Goal: Transaction & Acquisition: Book appointment/travel/reservation

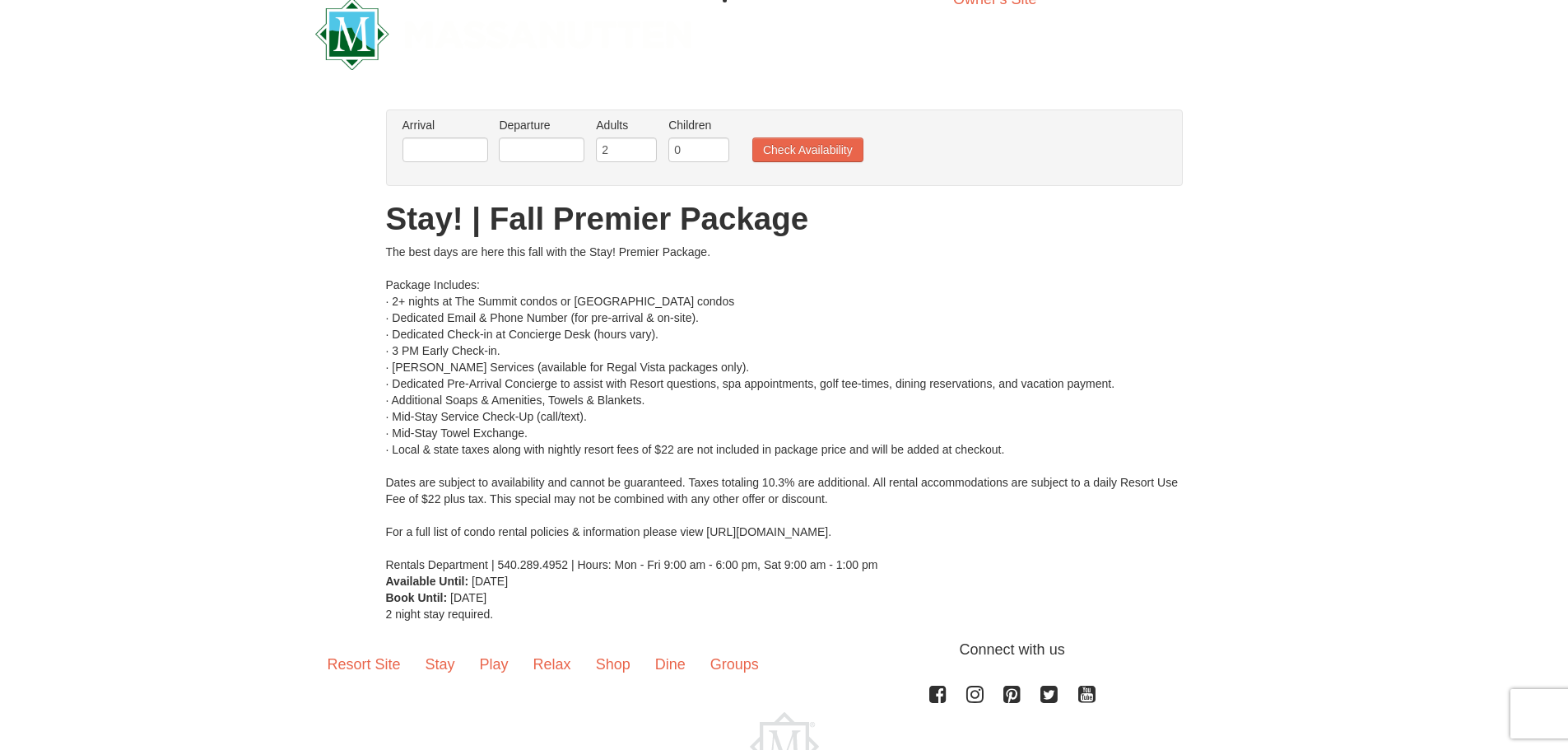
scroll to position [16, 0]
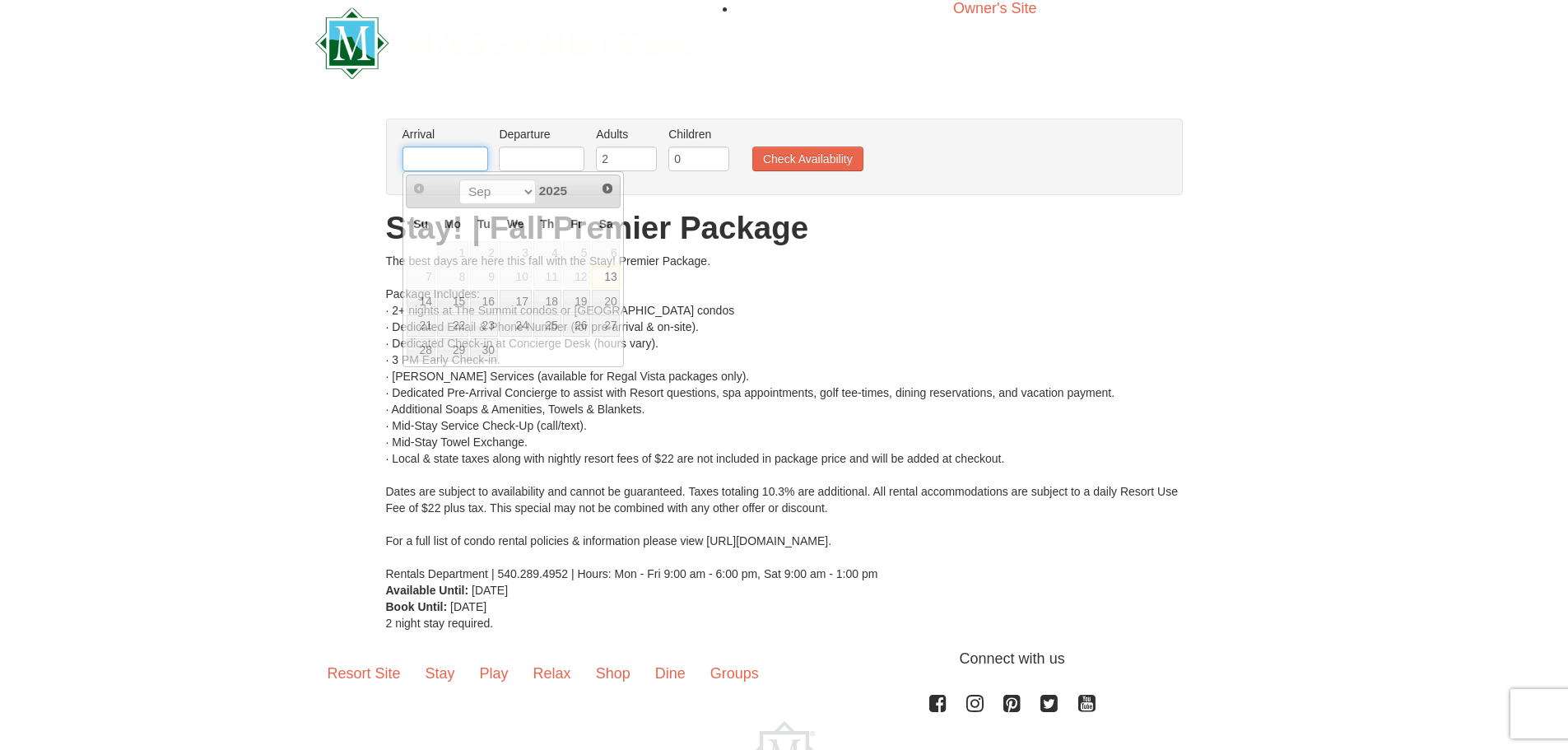
click at [429, 150] on input "text" at bounding box center [445, 159] width 86 height 25
click at [607, 190] on span "Next" at bounding box center [607, 189] width 13 height 13
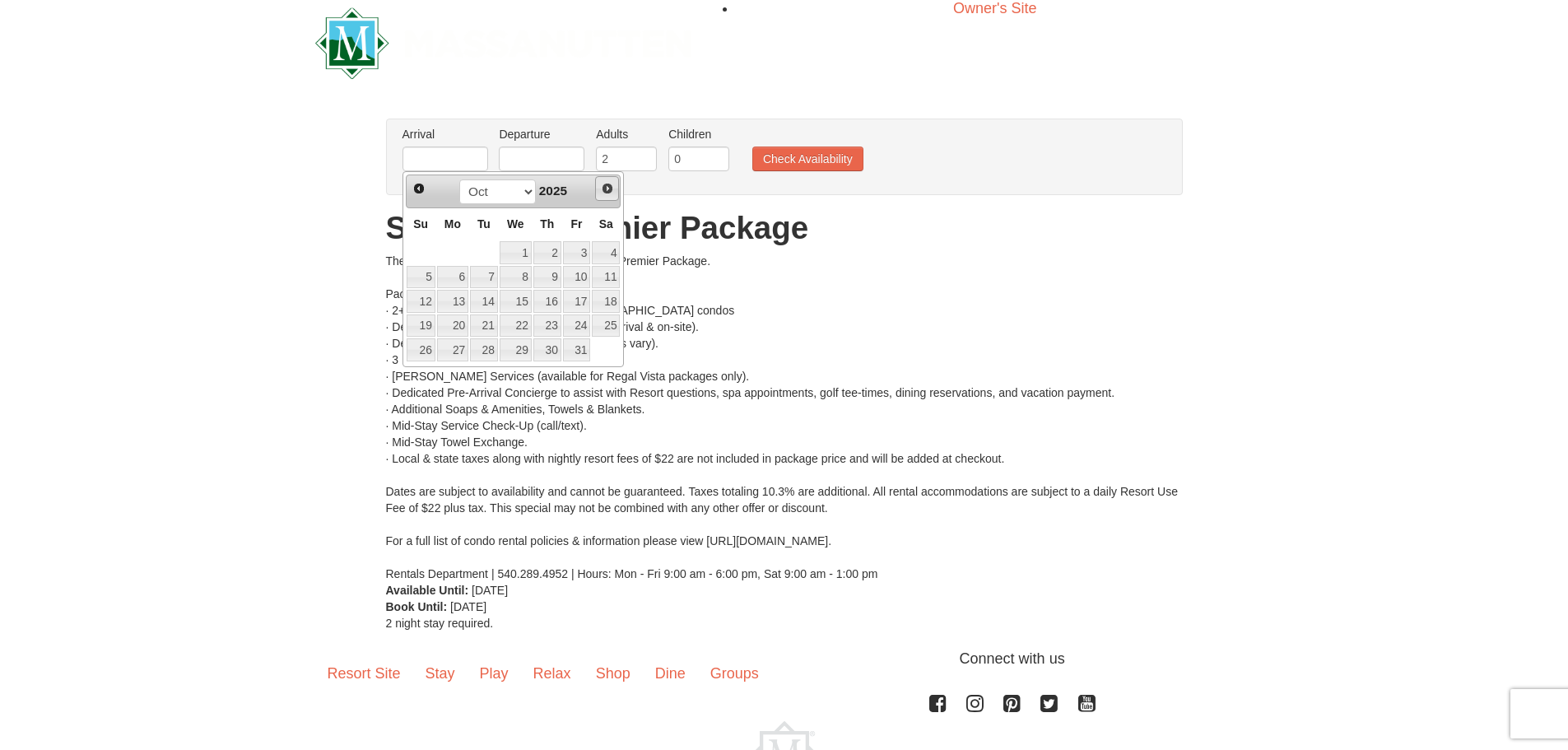
click at [607, 190] on span "Next" at bounding box center [607, 189] width 13 height 13
click at [573, 302] on link "14" at bounding box center [577, 301] width 28 height 23
type input "[DATE]"
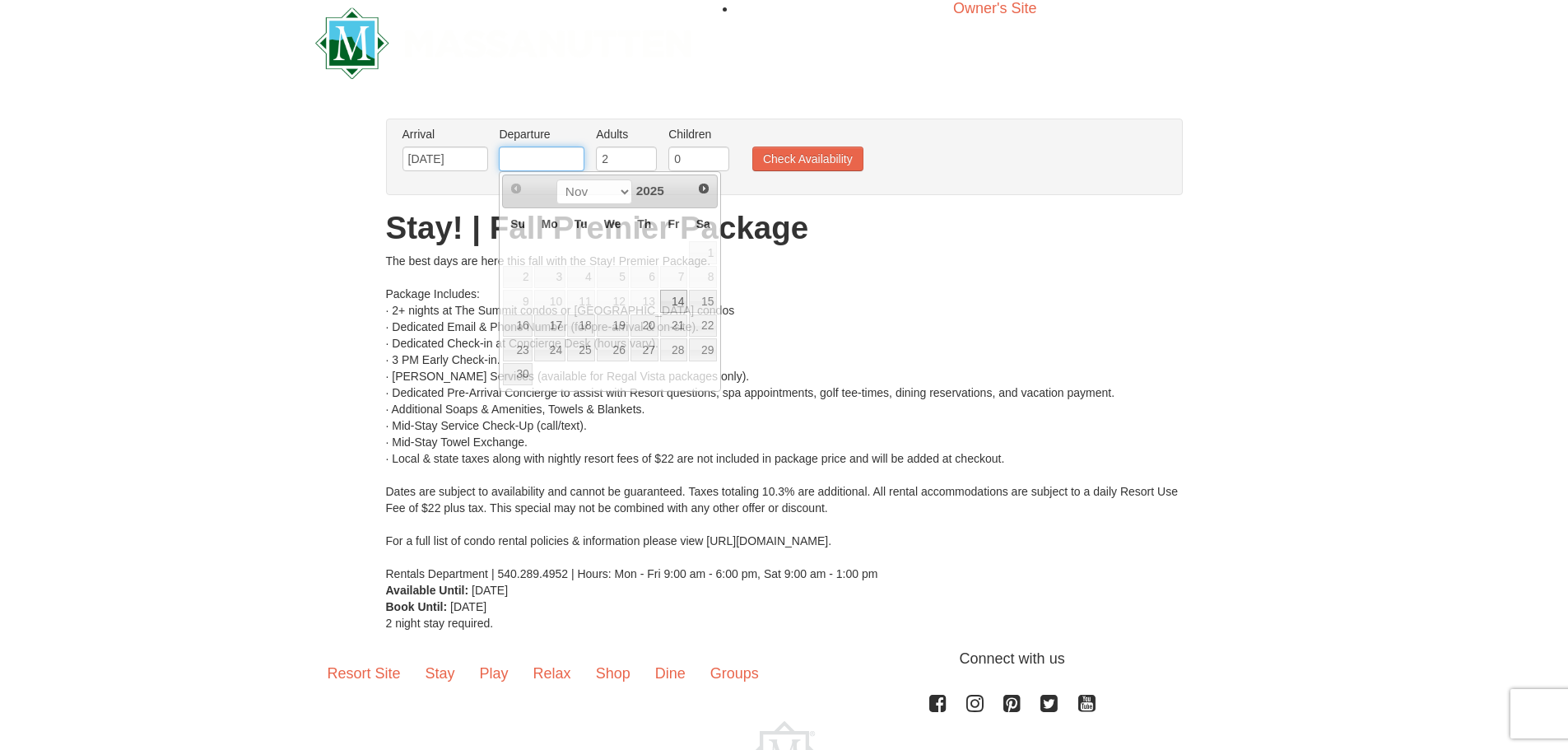
click at [536, 171] on input "text" at bounding box center [541, 159] width 86 height 25
click at [510, 323] on link "16" at bounding box center [518, 326] width 29 height 23
type input "[DATE]"
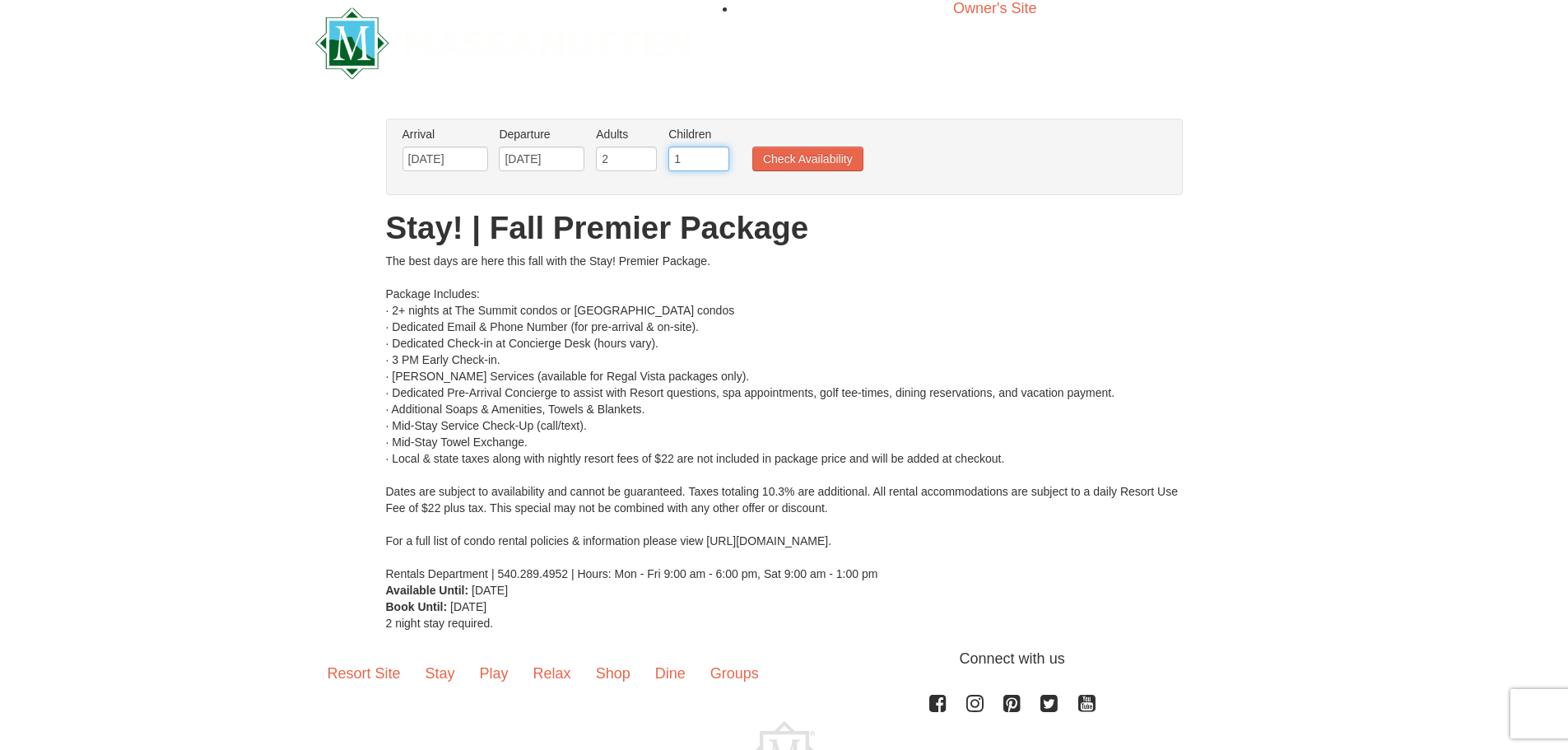
click at [715, 152] on input "1" at bounding box center [699, 159] width 61 height 25
type input "2"
click at [715, 152] on input "2" at bounding box center [699, 159] width 61 height 25
click at [794, 158] on button "Check Availability" at bounding box center [807, 159] width 112 height 25
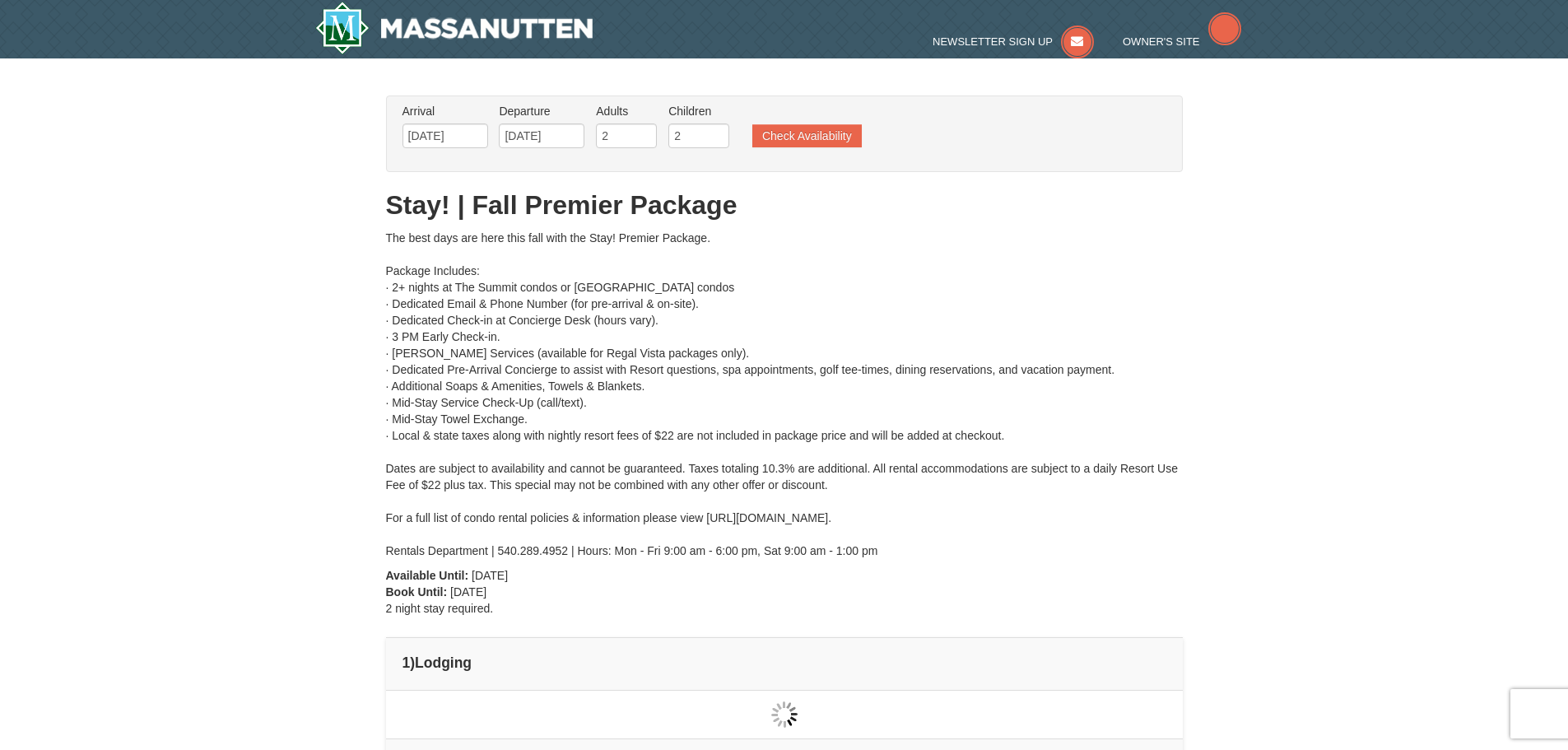
type input "[DATE]"
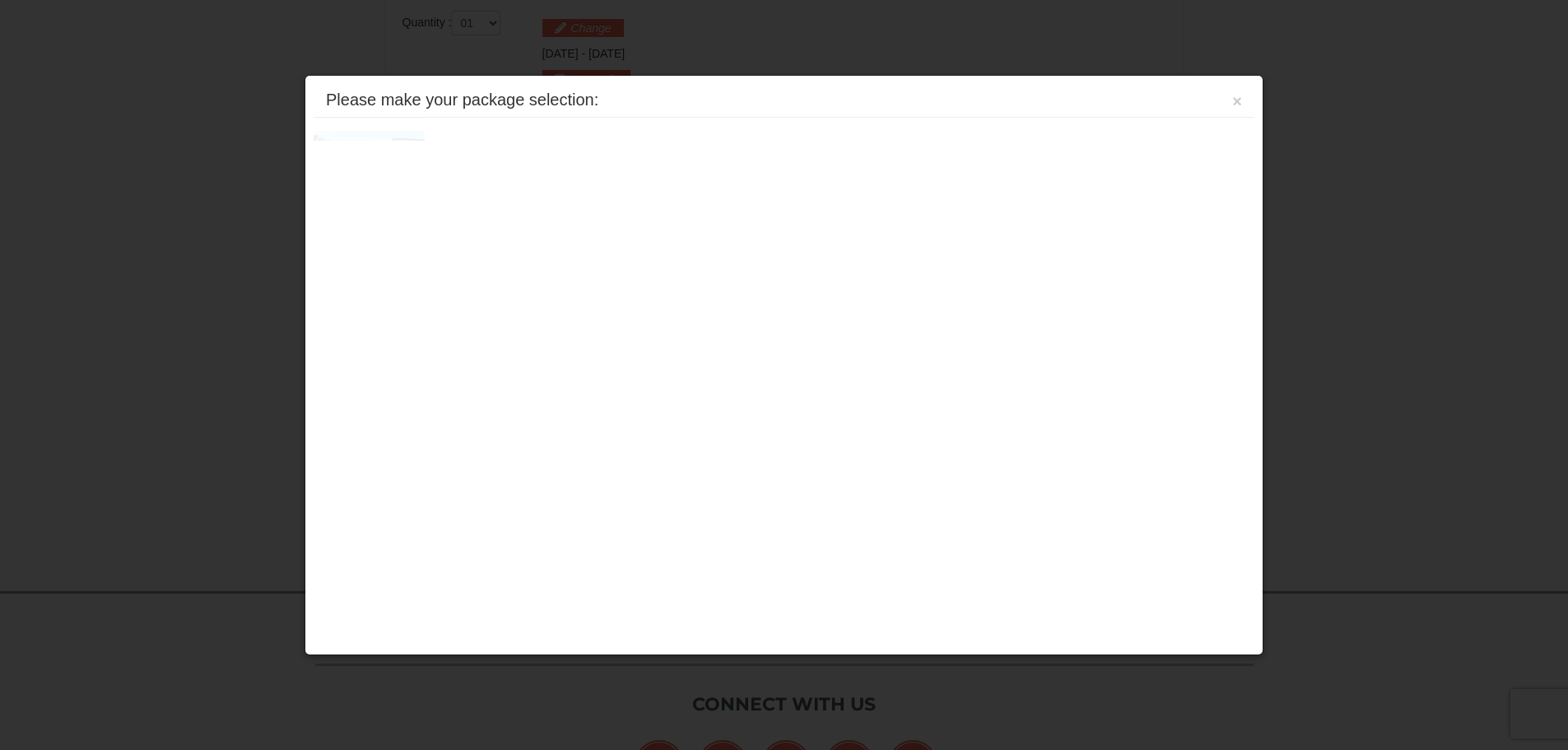
scroll to position [701, 0]
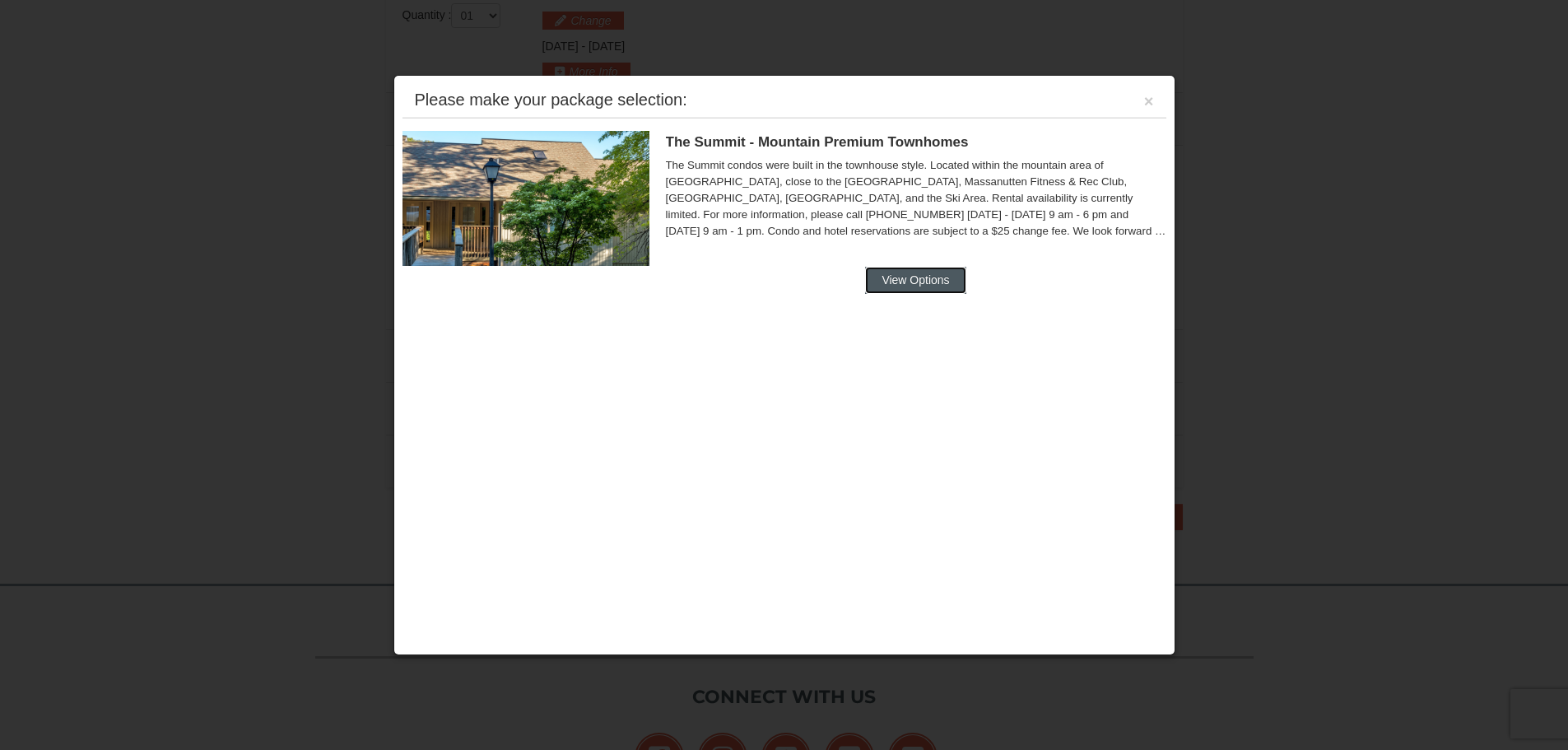
click at [900, 280] on button "View Options" at bounding box center [915, 280] width 100 height 27
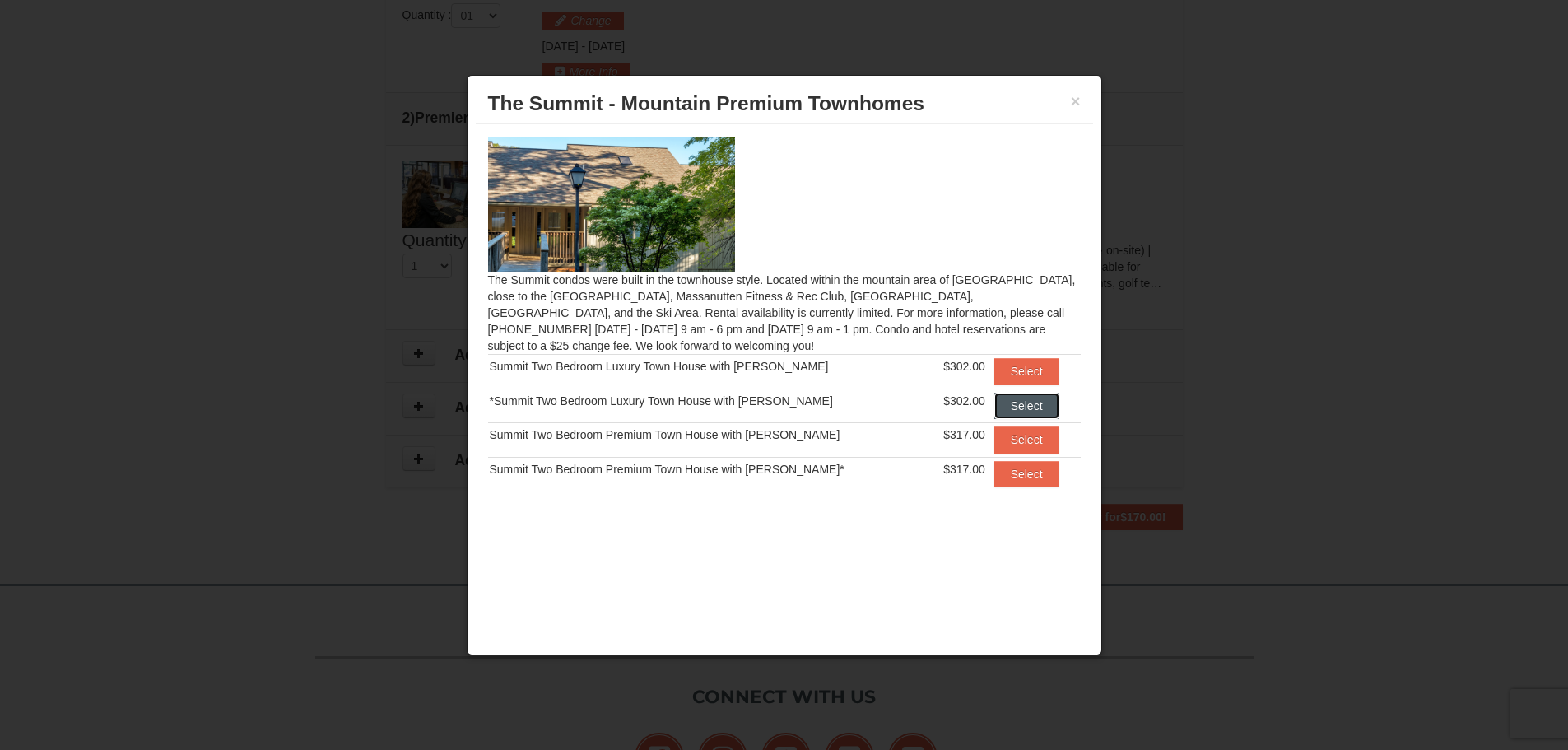
click at [1005, 406] on button "Select" at bounding box center [1027, 406] width 65 height 27
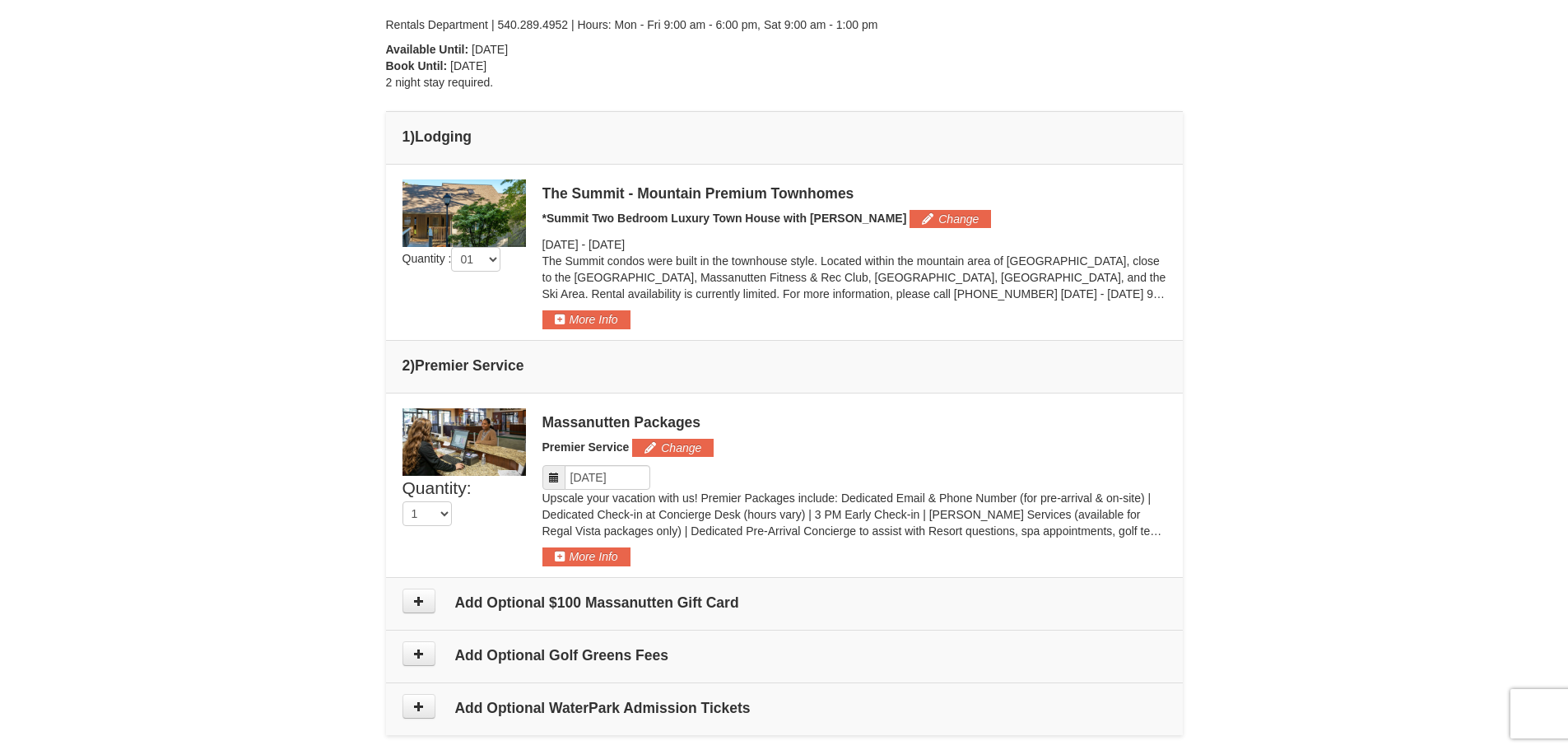
scroll to position [527, 0]
click at [449, 204] on img at bounding box center [464, 212] width 124 height 68
click at [564, 319] on button "More Info" at bounding box center [586, 317] width 88 height 18
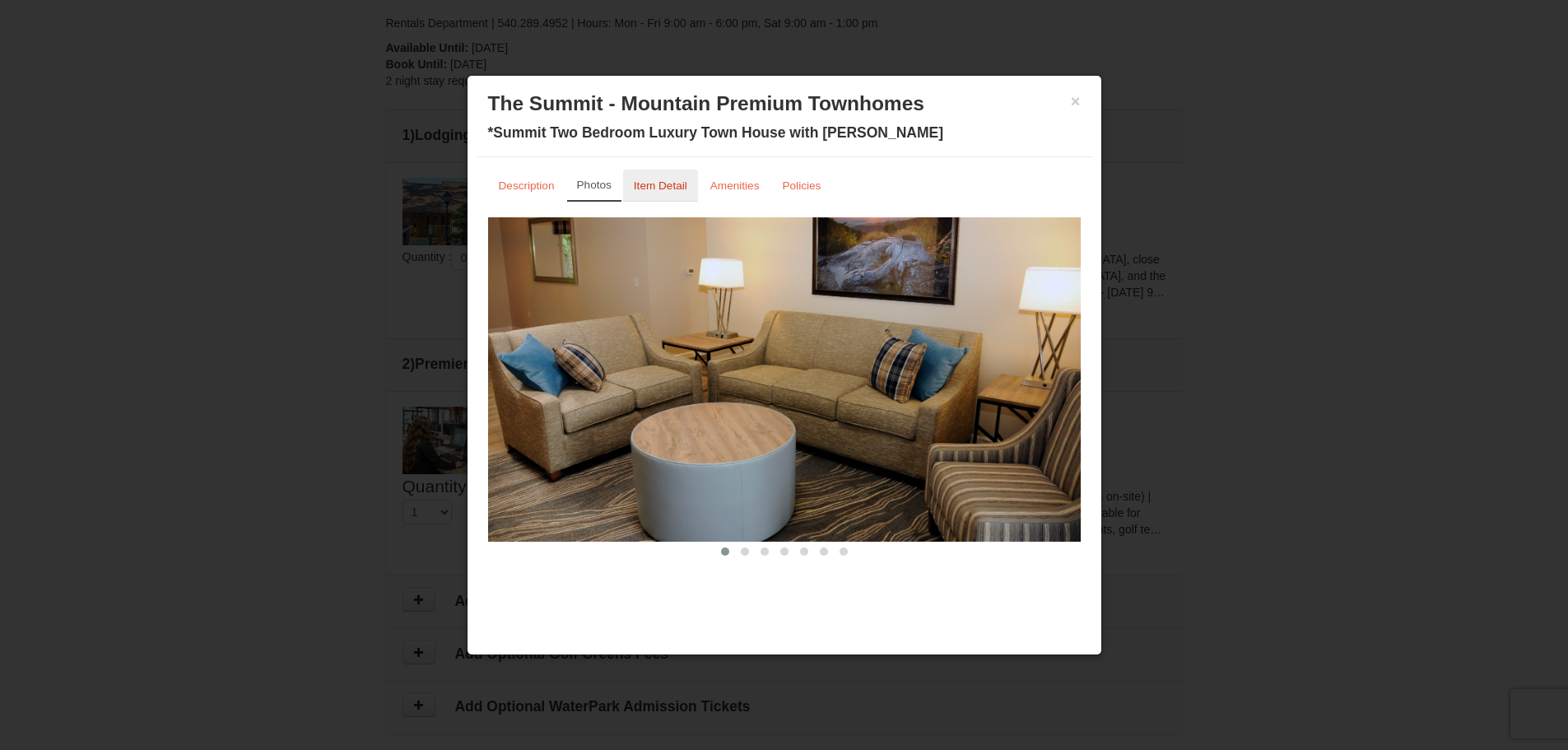
click at [646, 186] on small "Item Detail" at bounding box center [661, 185] width 53 height 12
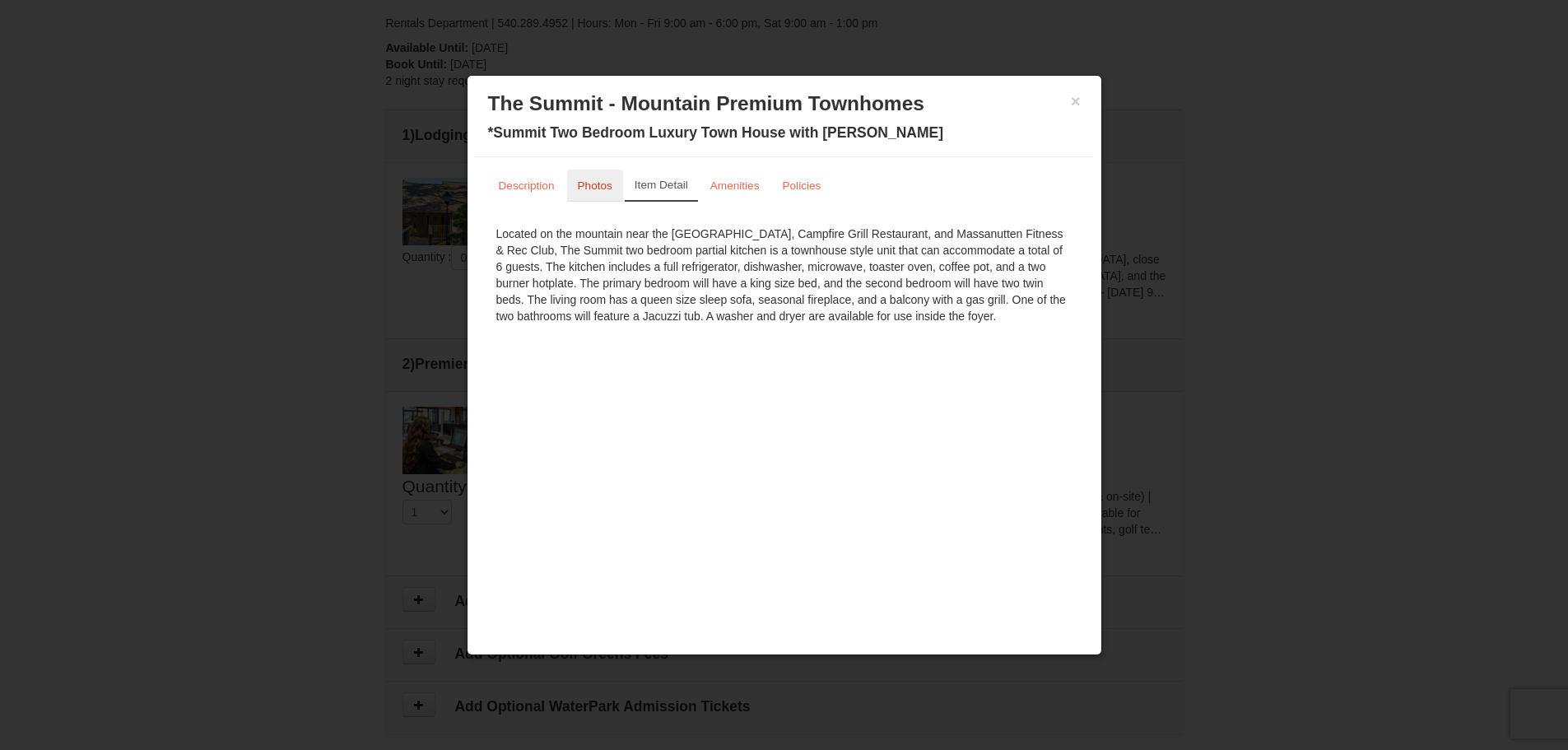
click at [601, 182] on small "Photos" at bounding box center [595, 185] width 34 height 12
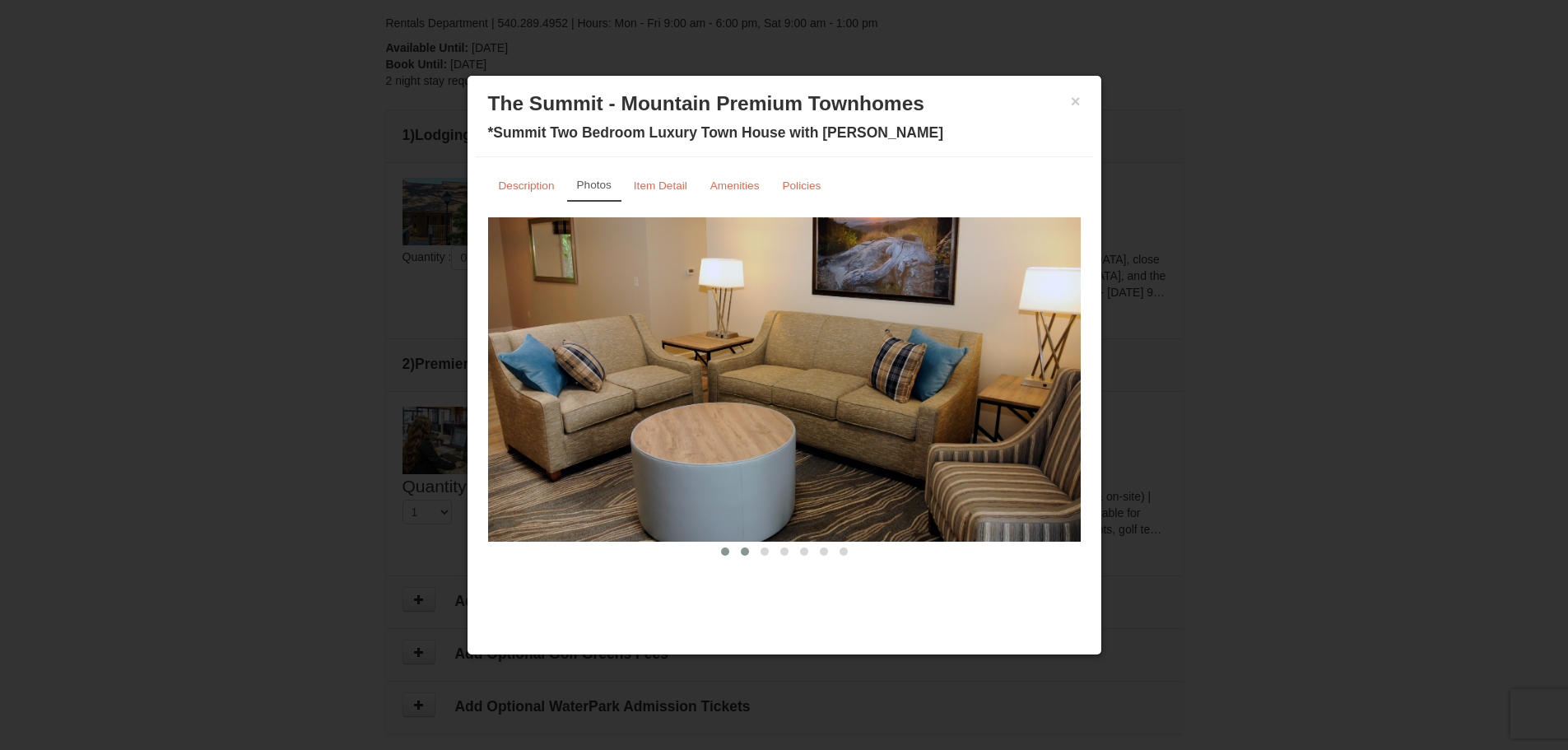
click at [739, 544] on button at bounding box center [744, 551] width 20 height 16
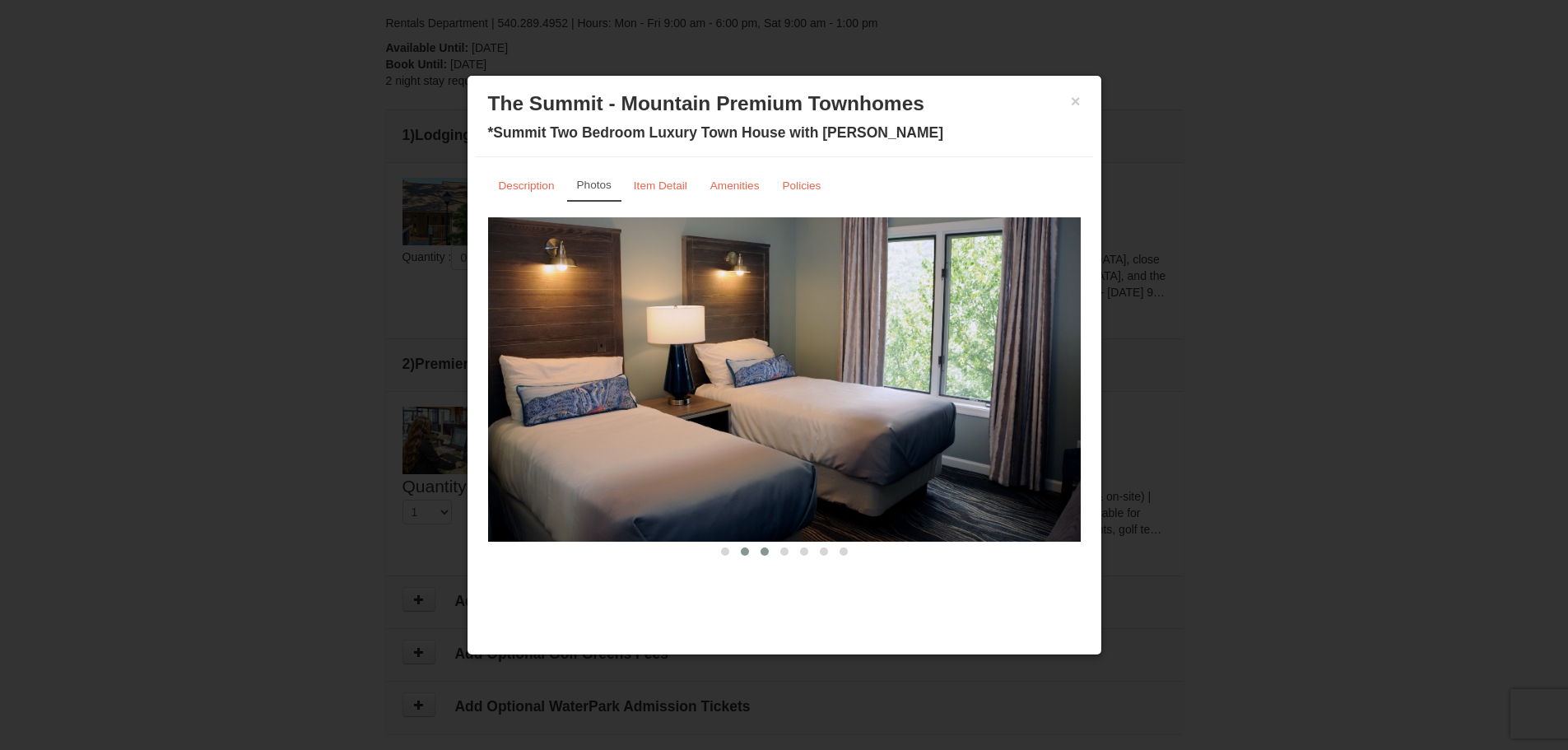
click at [761, 550] on span at bounding box center [764, 551] width 9 height 9
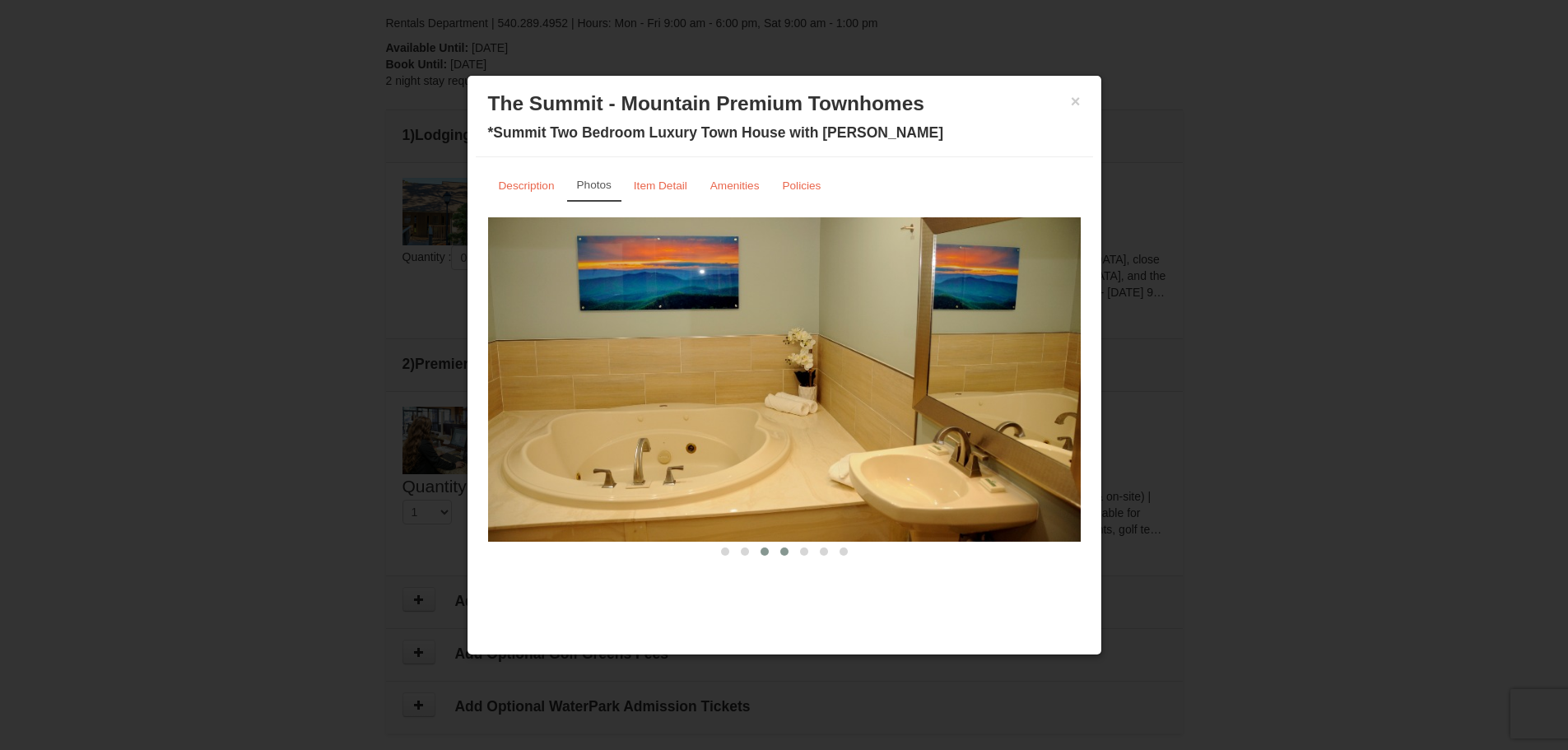
click at [781, 552] on span at bounding box center [784, 551] width 9 height 9
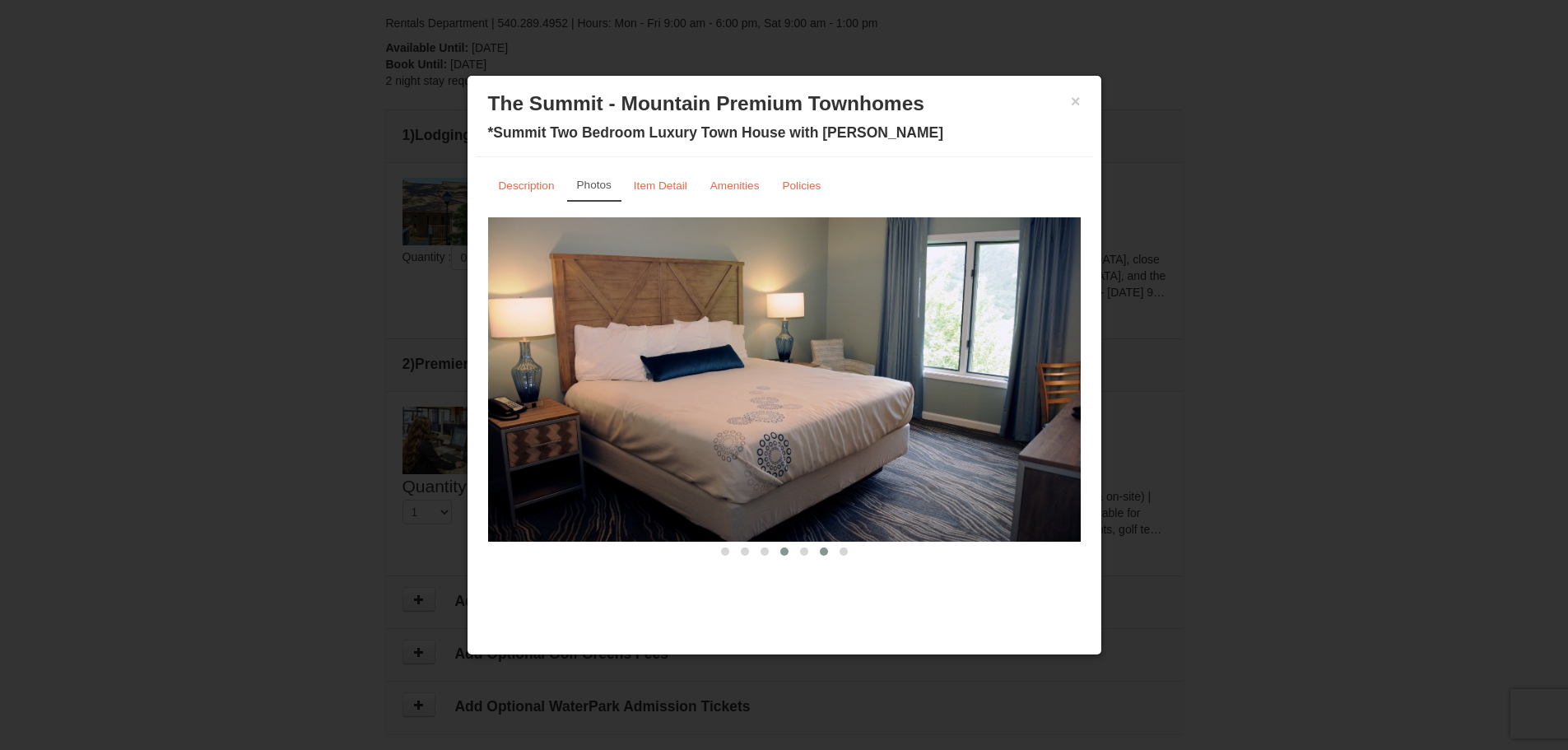
click at [819, 550] on button at bounding box center [824, 551] width 20 height 16
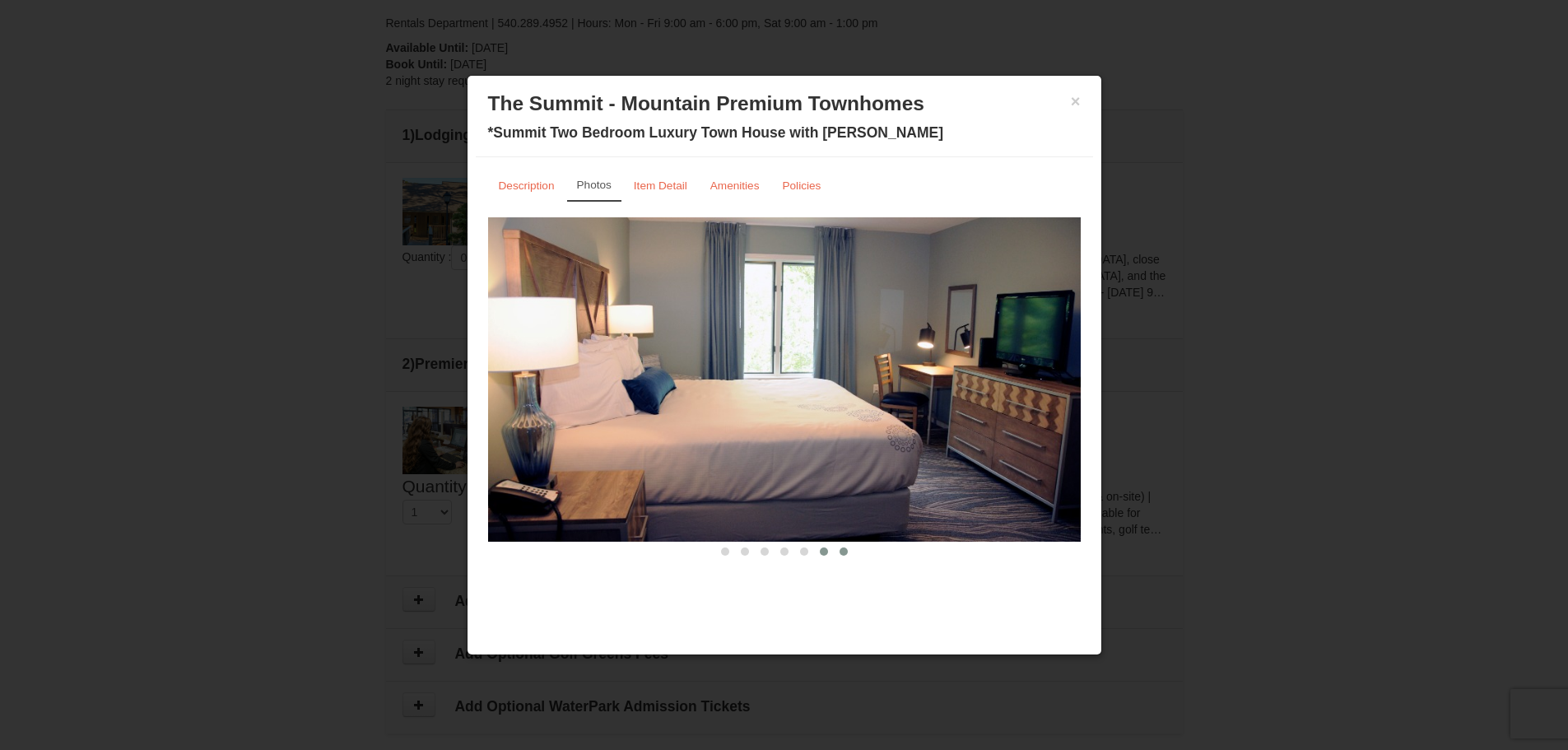
click at [842, 553] on span at bounding box center [844, 551] width 9 height 9
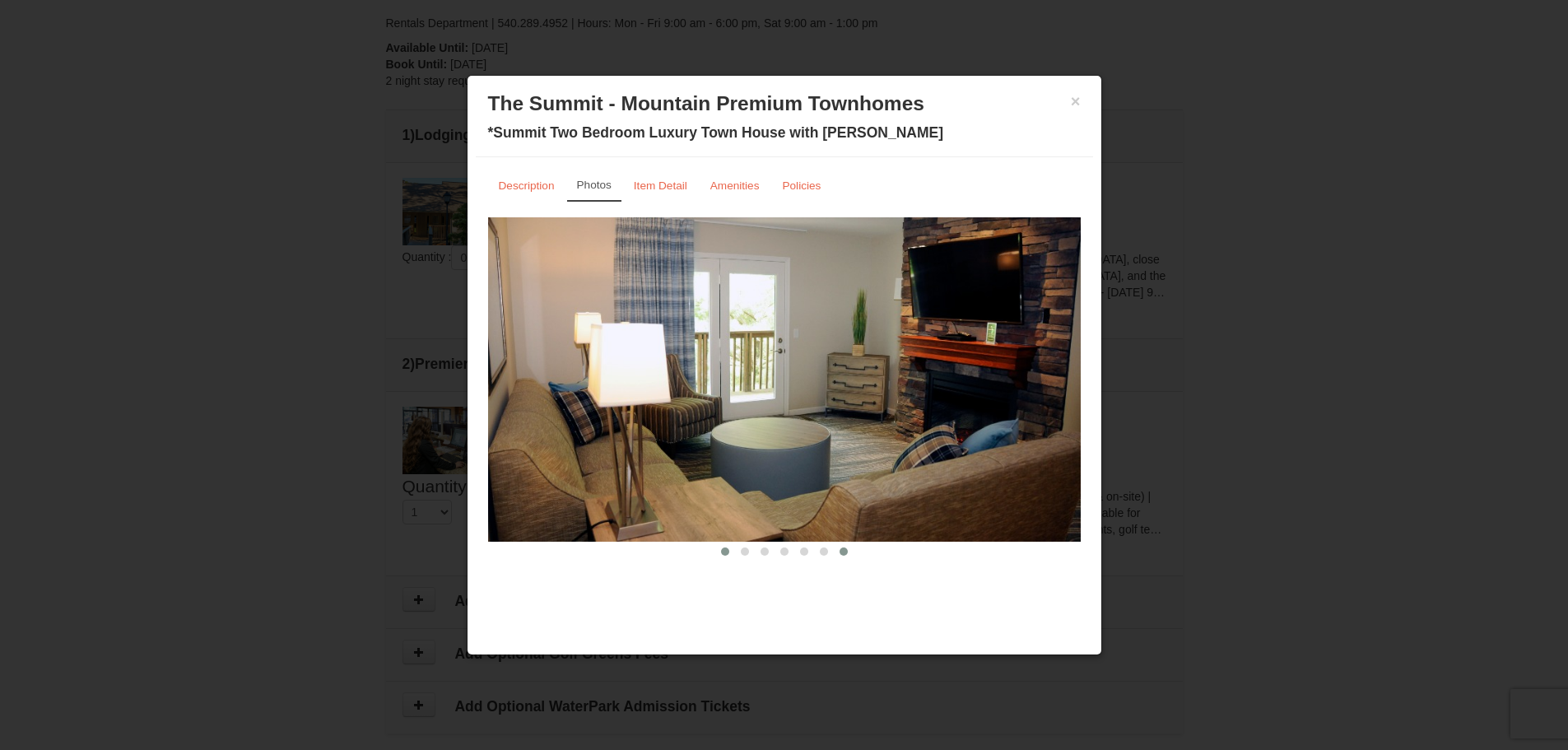
click at [728, 551] on span at bounding box center [724, 551] width 9 height 9
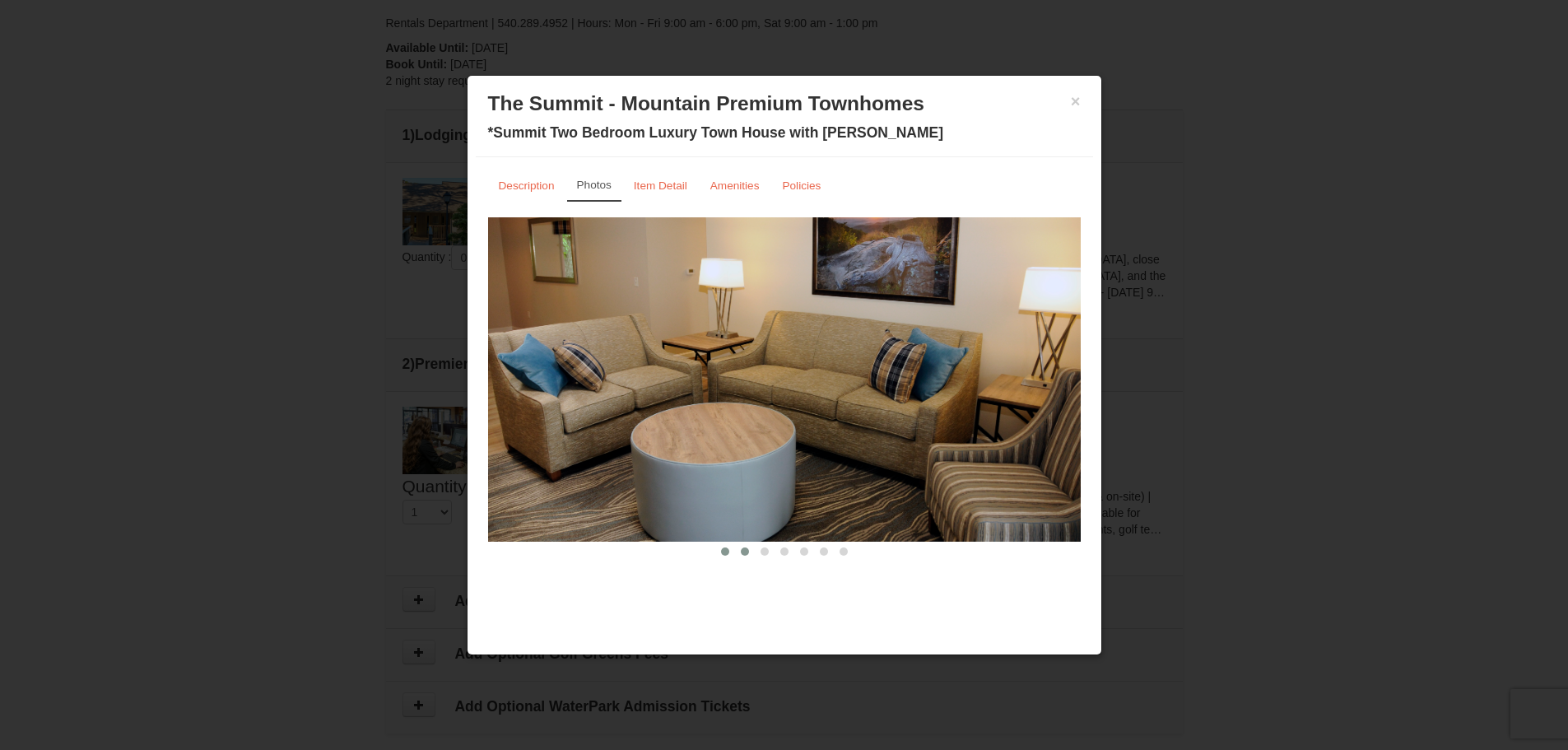
click at [742, 552] on span at bounding box center [744, 551] width 9 height 9
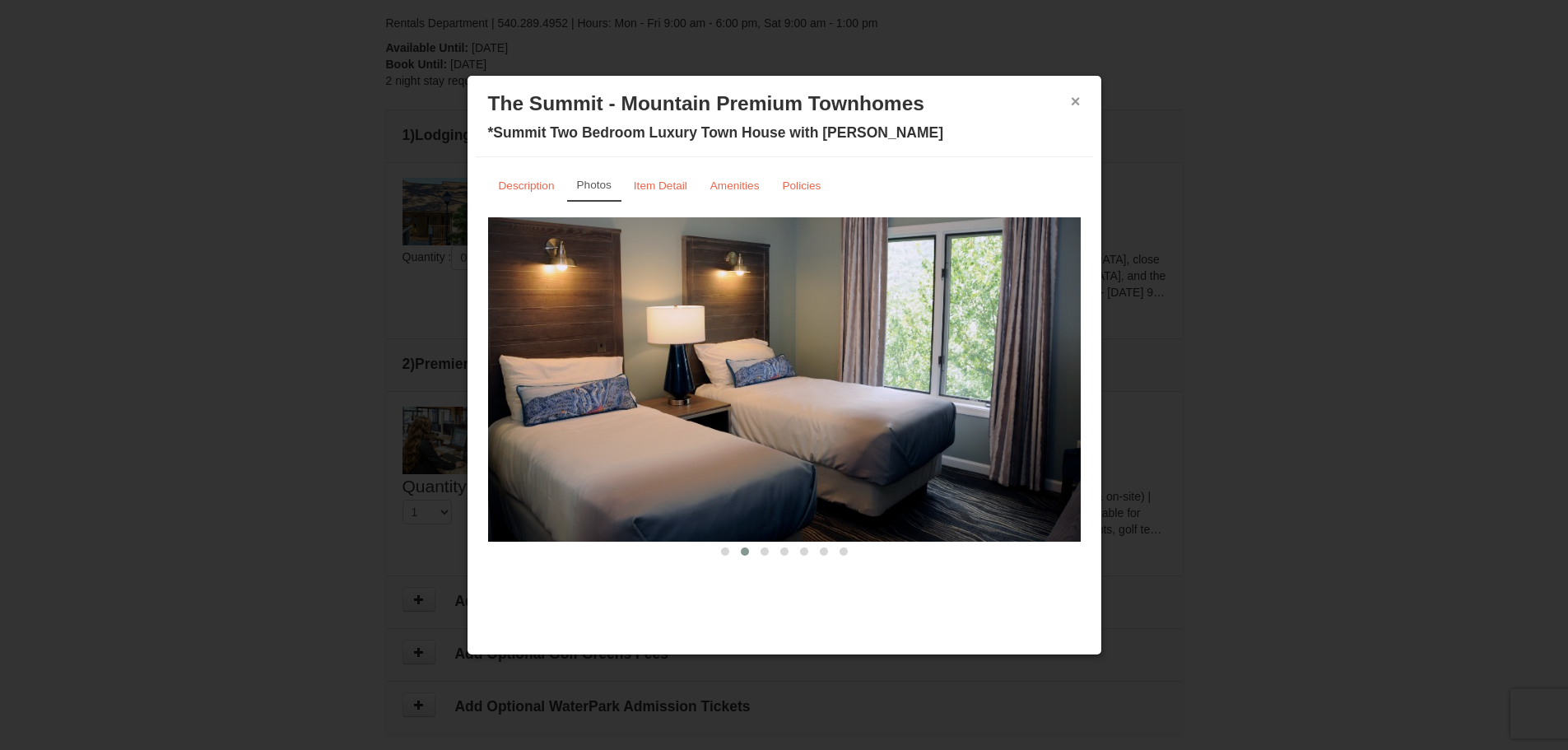
click at [1074, 99] on button "×" at bounding box center [1075, 101] width 10 height 16
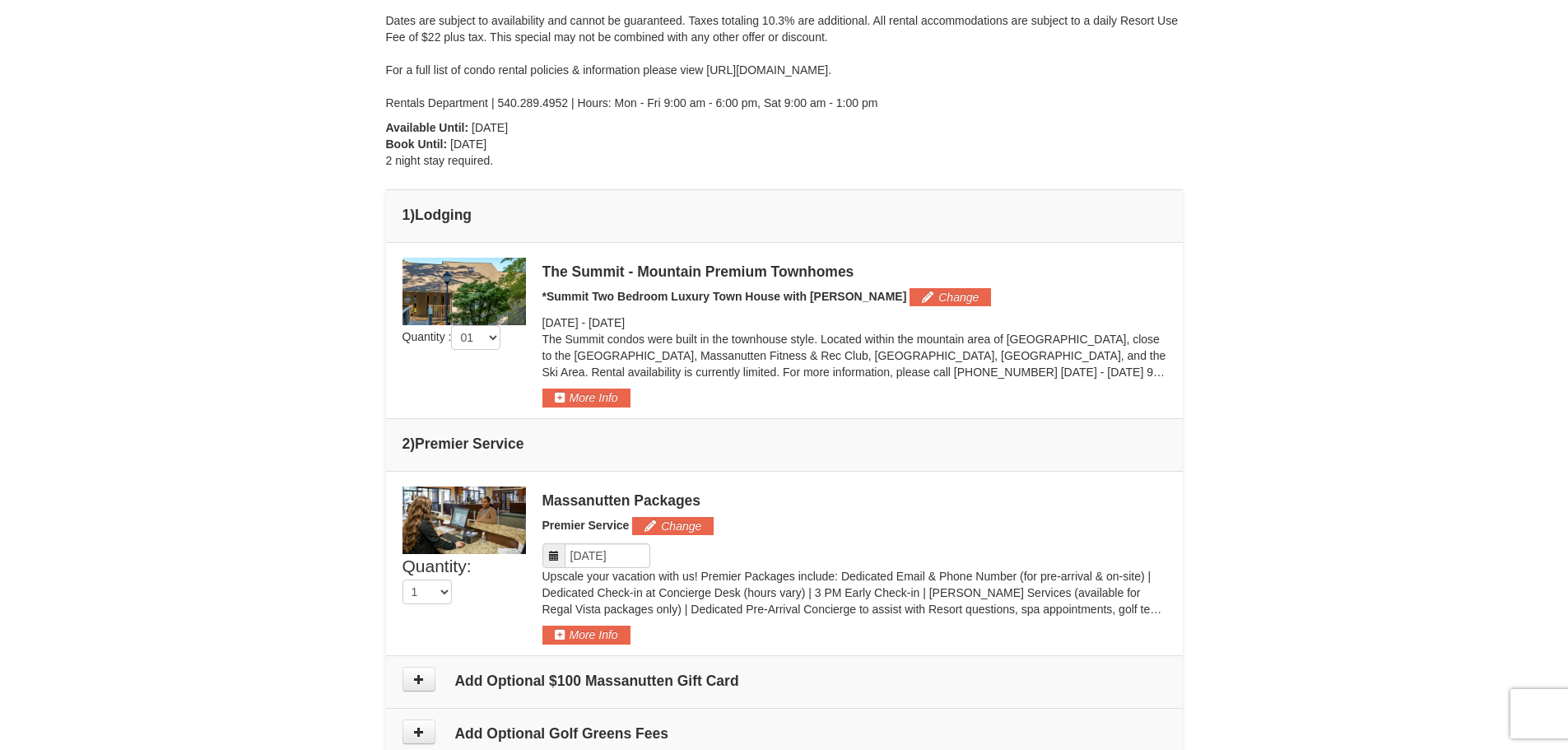
scroll to position [453, 0]
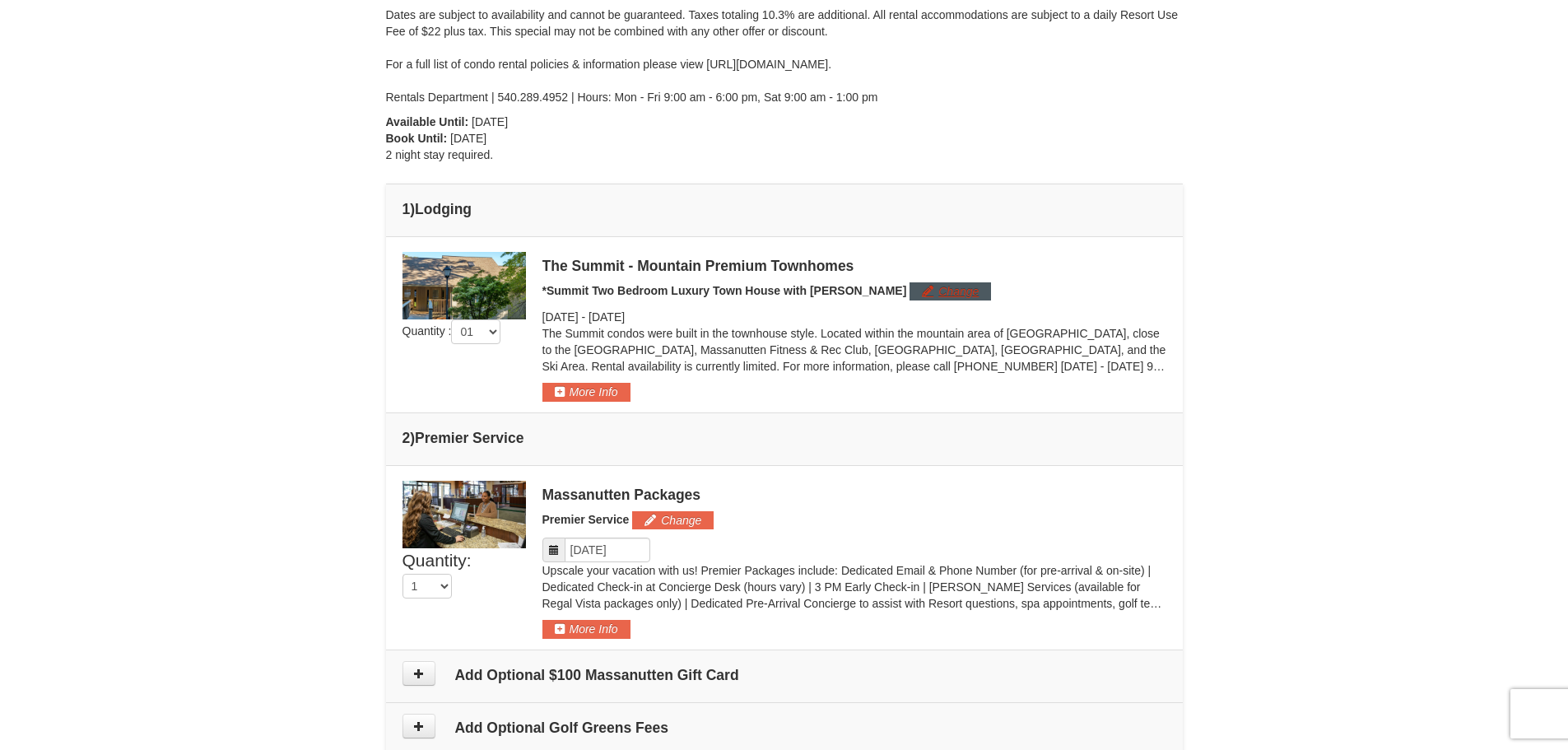
drag, startPoint x: 878, startPoint y: 277, endPoint x: 876, endPoint y: 291, distance: 14.1
click at [876, 291] on div "The Summit - Mountain Premium Townhomes *Summit Two Bedroom Luxury Town House w…" at bounding box center [854, 326] width 624 height 150
click at [909, 291] on button "Change" at bounding box center [949, 291] width 81 height 18
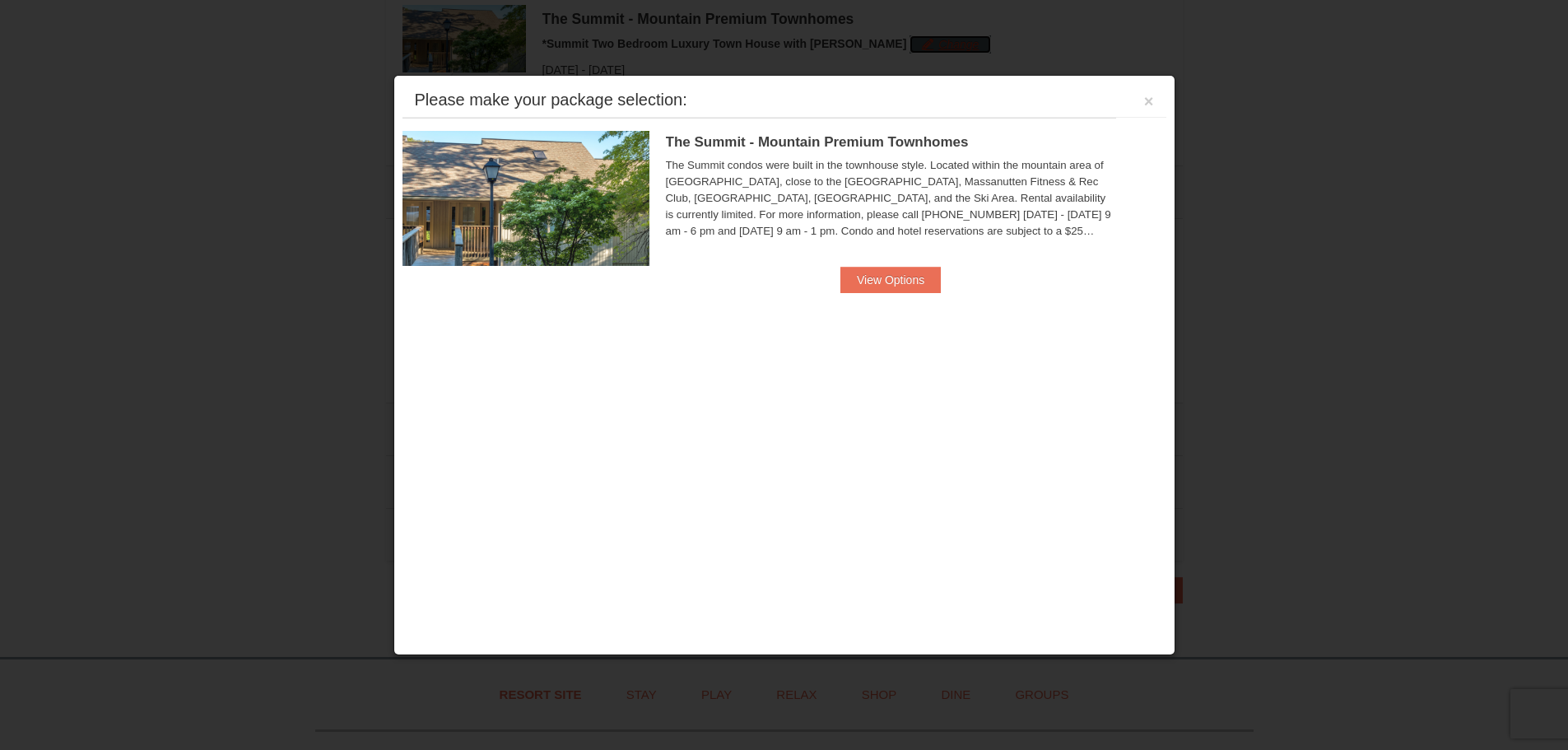
scroll to position [704, 0]
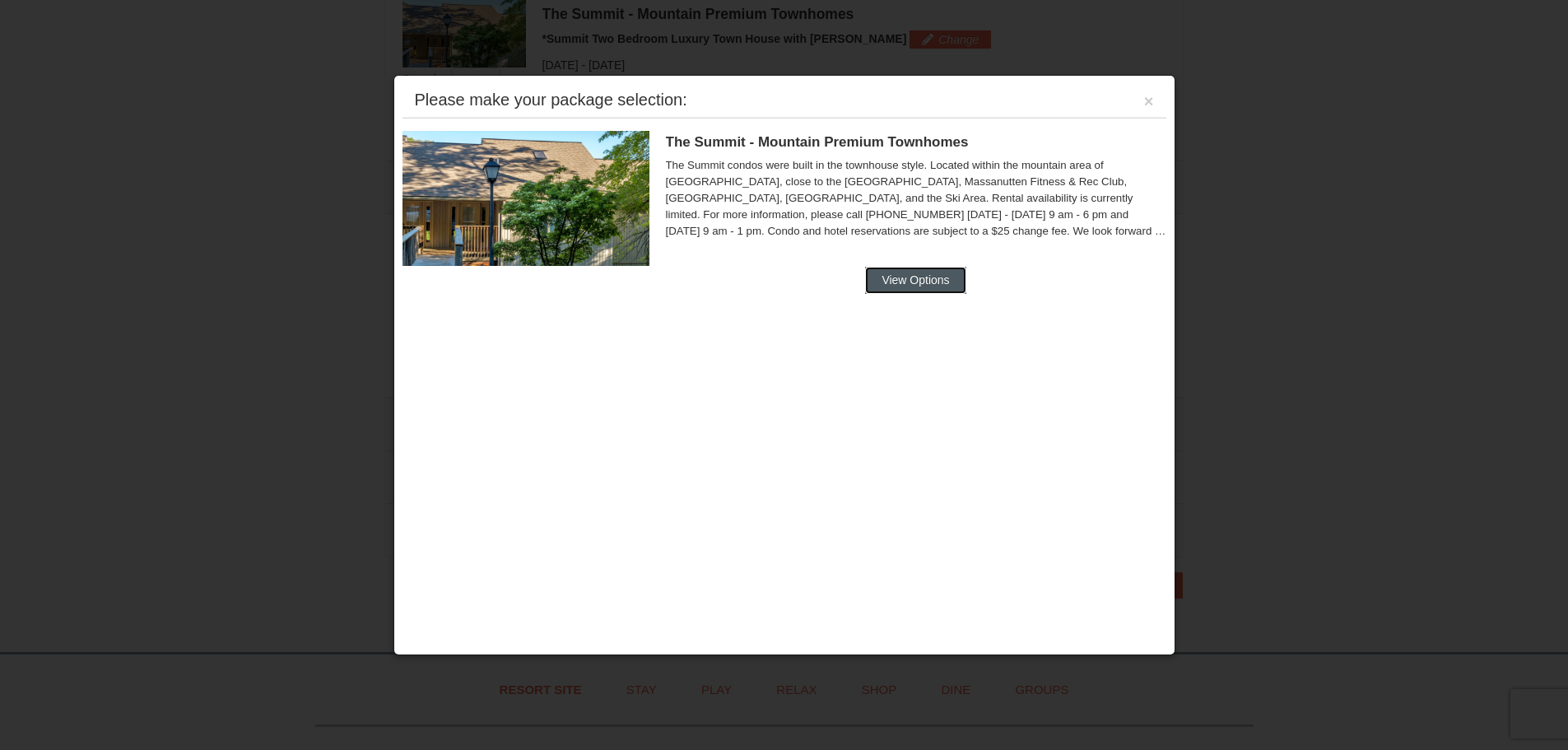
click at [912, 277] on button "View Options" at bounding box center [915, 280] width 100 height 27
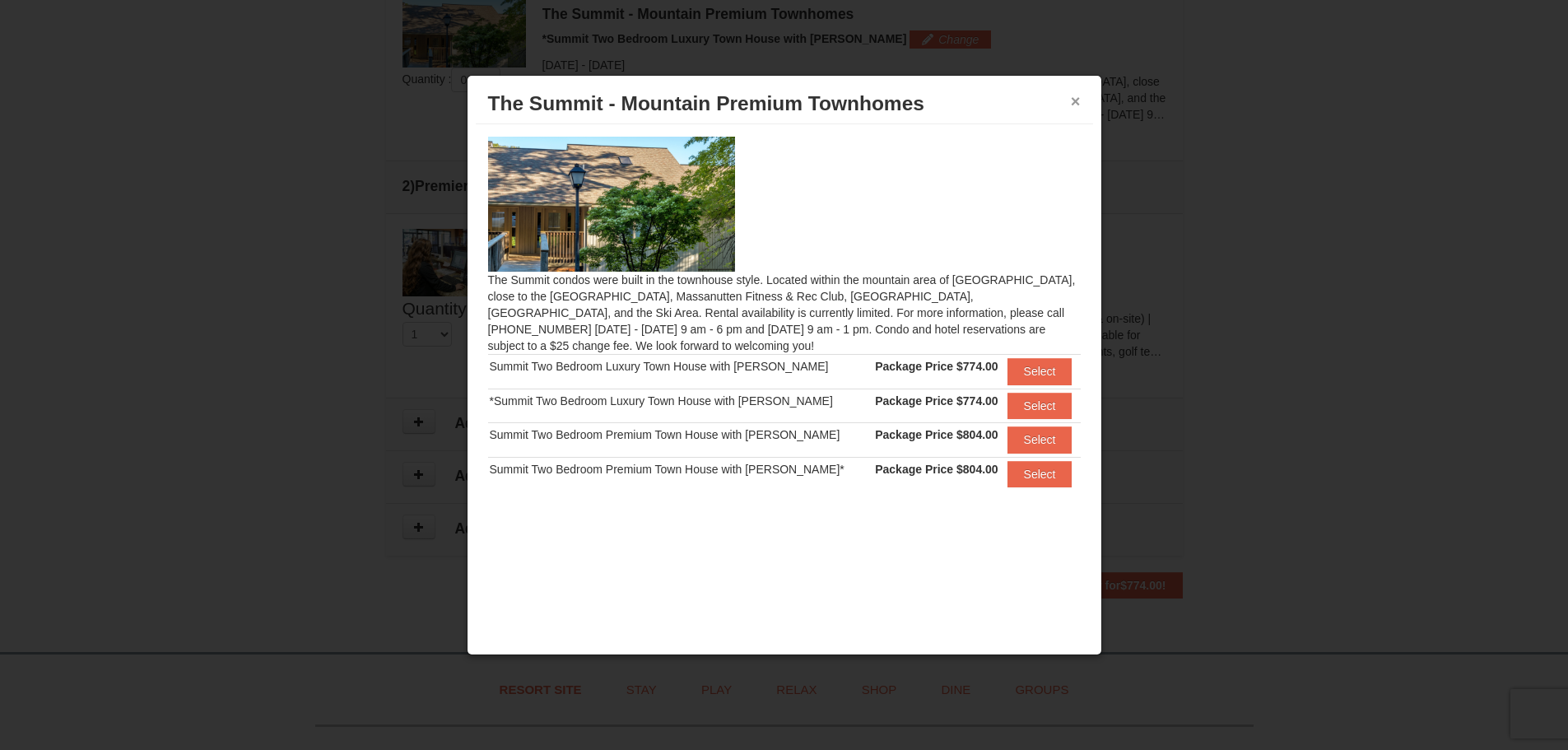
click at [1078, 97] on button "×" at bounding box center [1075, 101] width 10 height 16
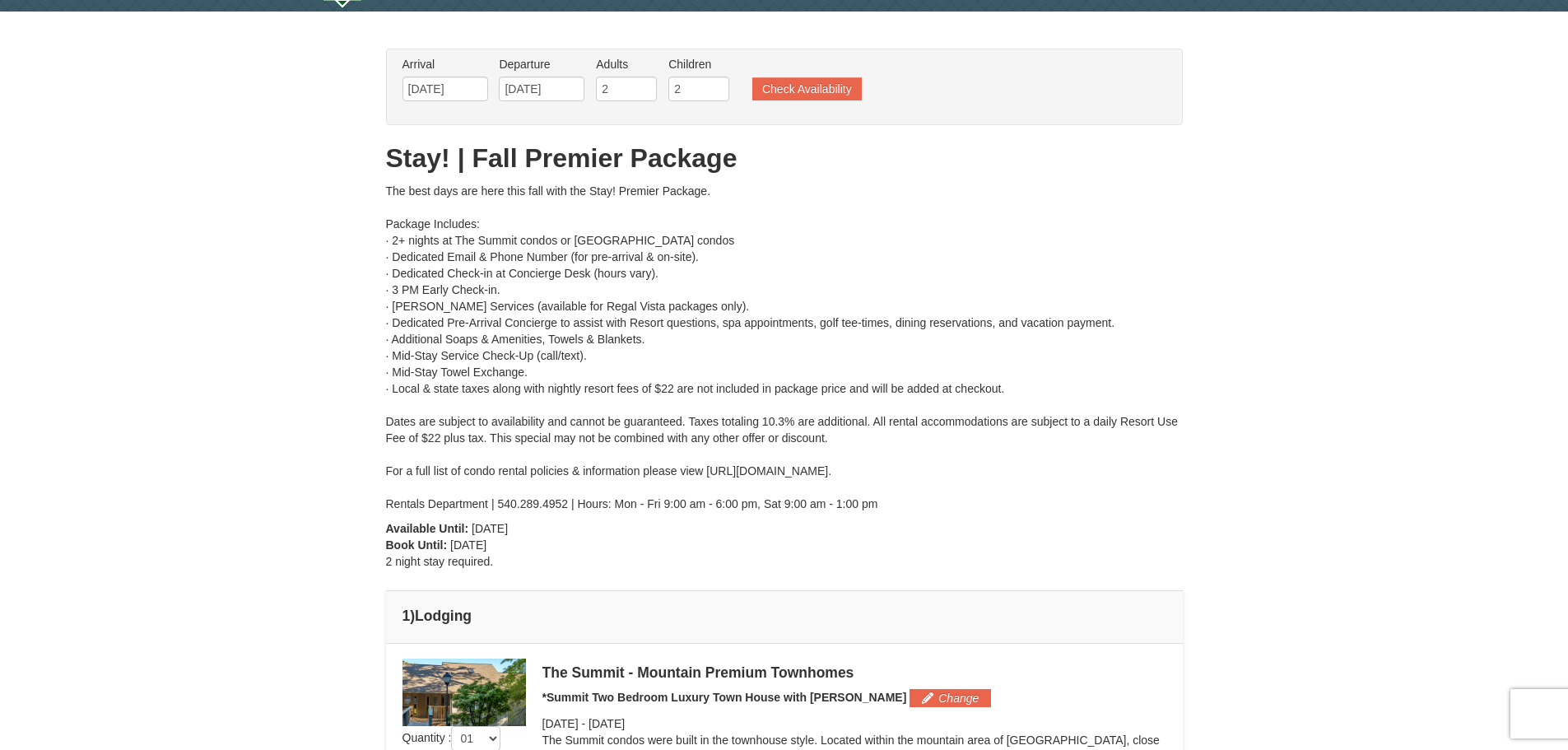
scroll to position [48, 0]
